Goal: Task Accomplishment & Management: Use online tool/utility

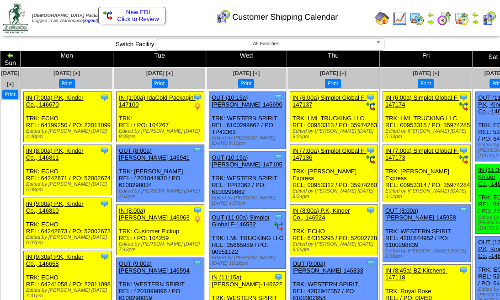
click at [500, 55] on img at bounding box center [503, 55] width 7 height 7
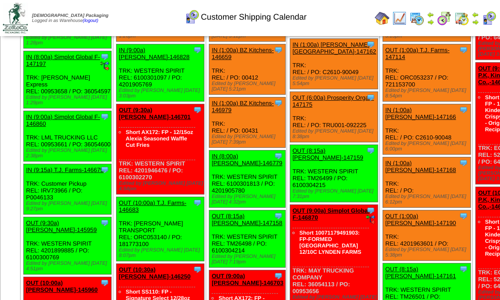
scroll to position [91, 0]
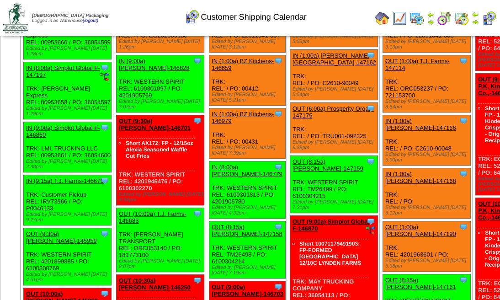
scroll to position [152, 0]
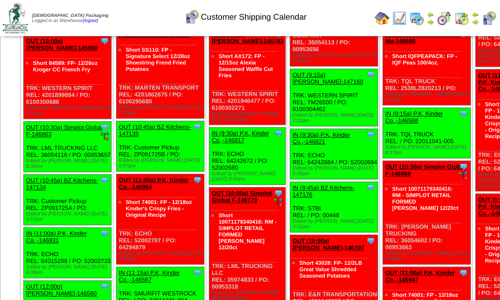
scroll to position [396, 0]
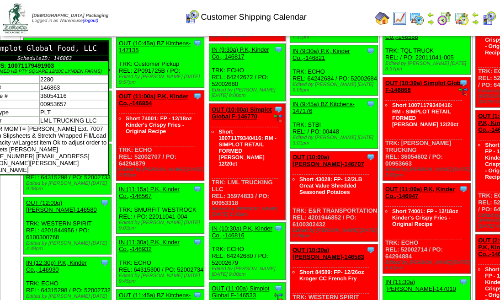
scroll to position [487, 0]
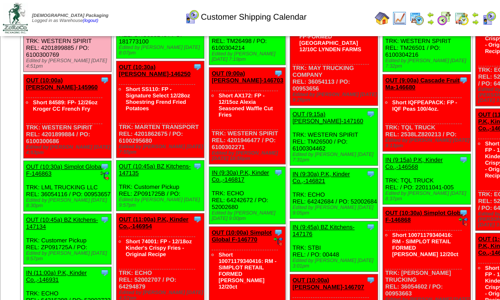
scroll to position [305, 0]
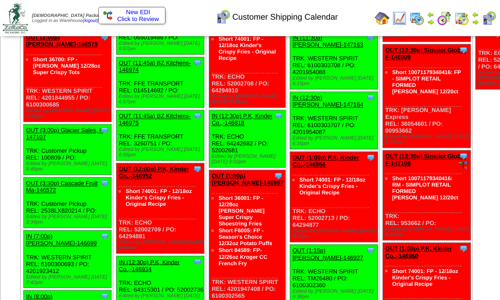
scroll to position [853, 0]
